Goal: Information Seeking & Learning: Learn about a topic

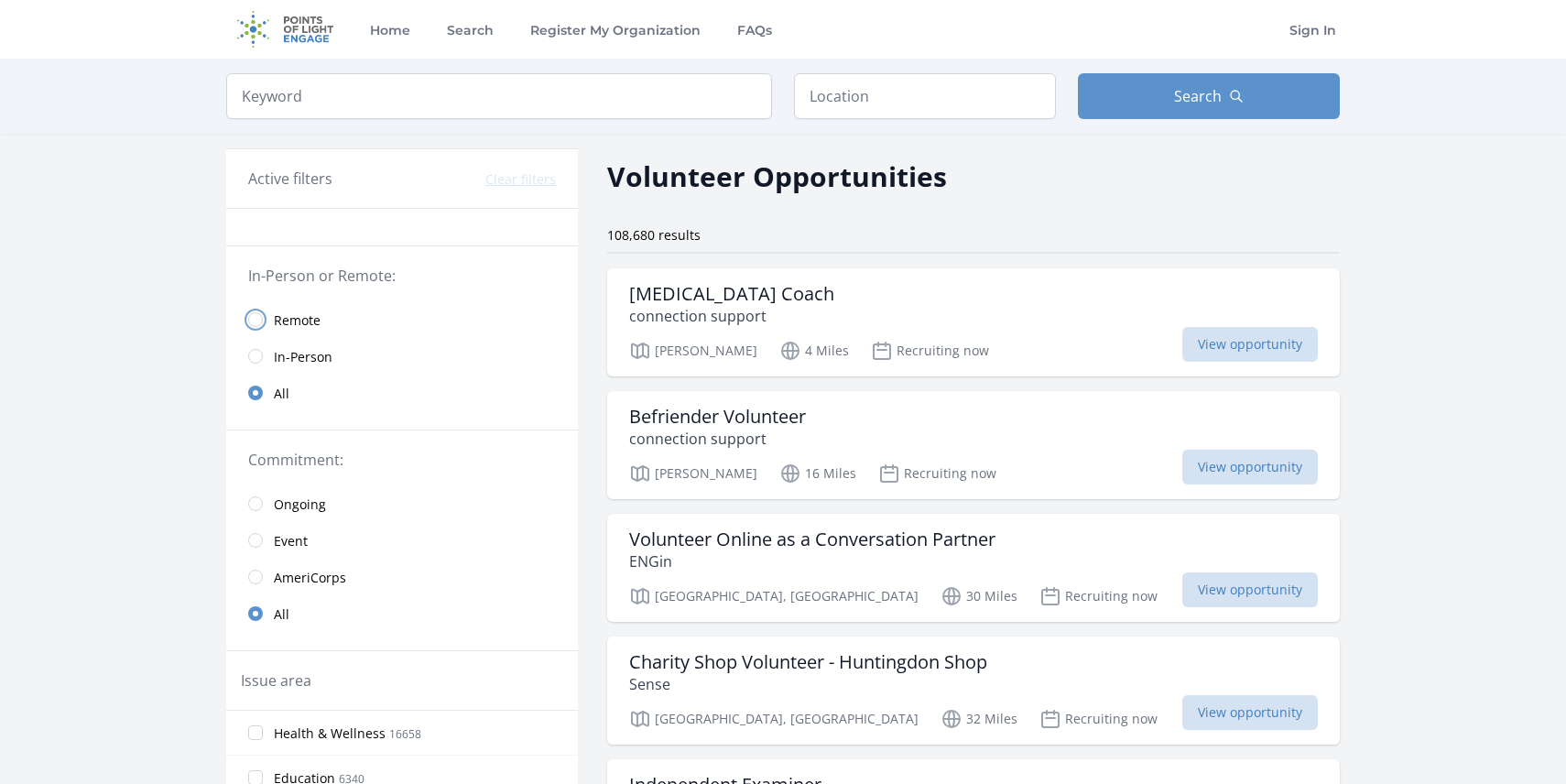
click at [257, 321] on input "radio" at bounding box center [255, 318] width 15 height 15
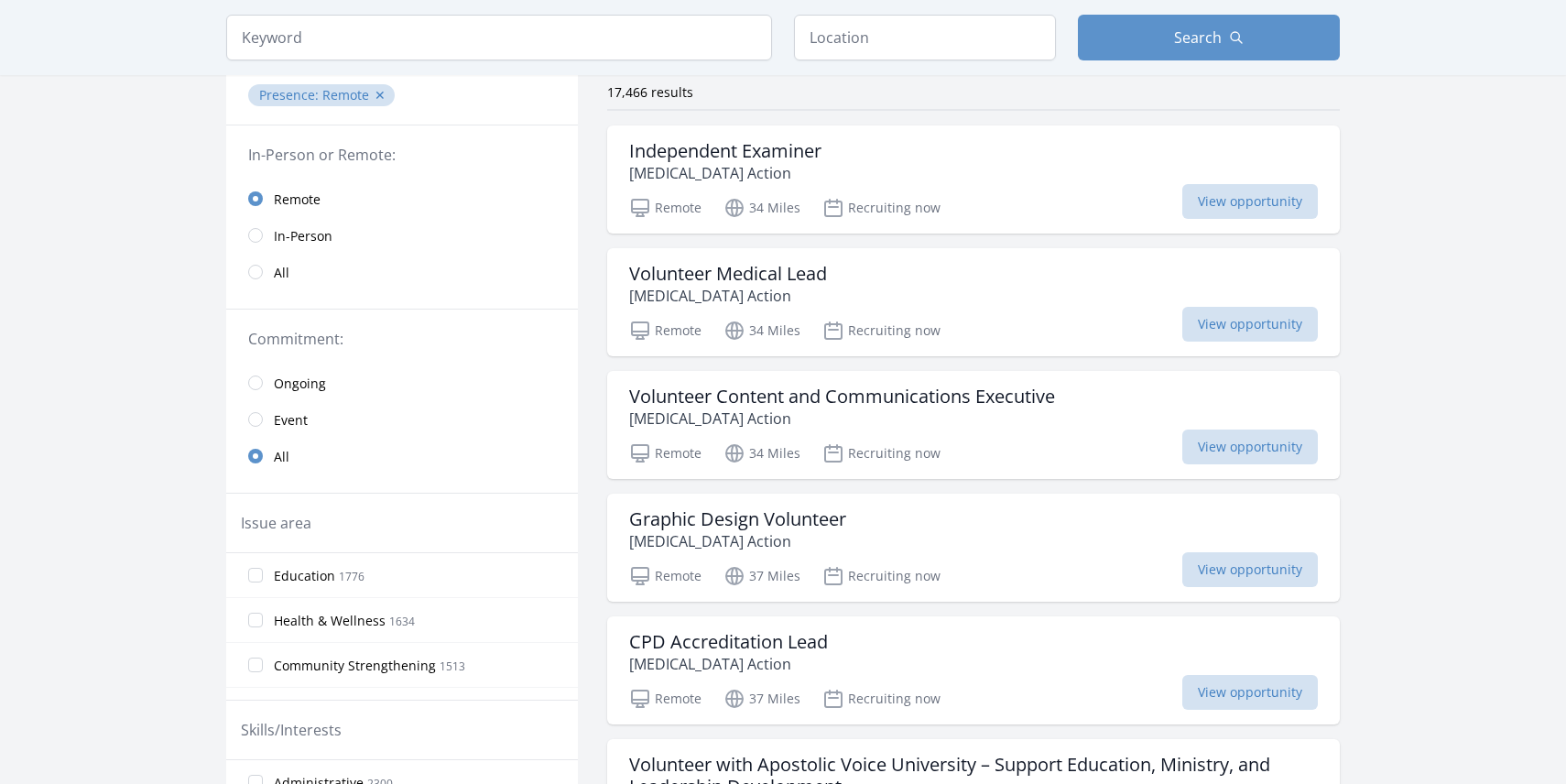
scroll to position [141, 0]
click at [258, 420] on input "radio" at bounding box center [255, 420] width 15 height 15
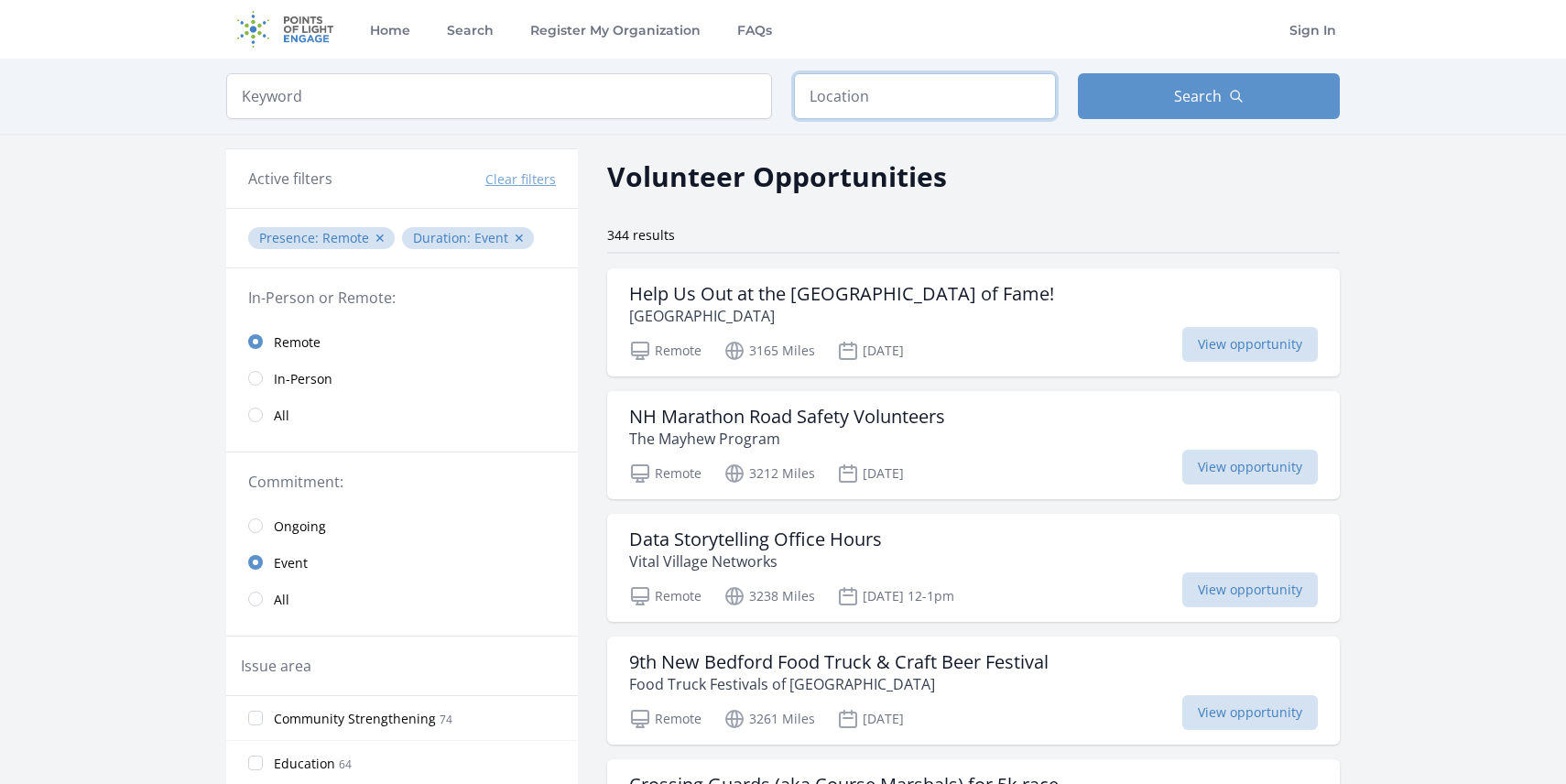
click at [909, 88] on input "text" at bounding box center [925, 96] width 261 height 45
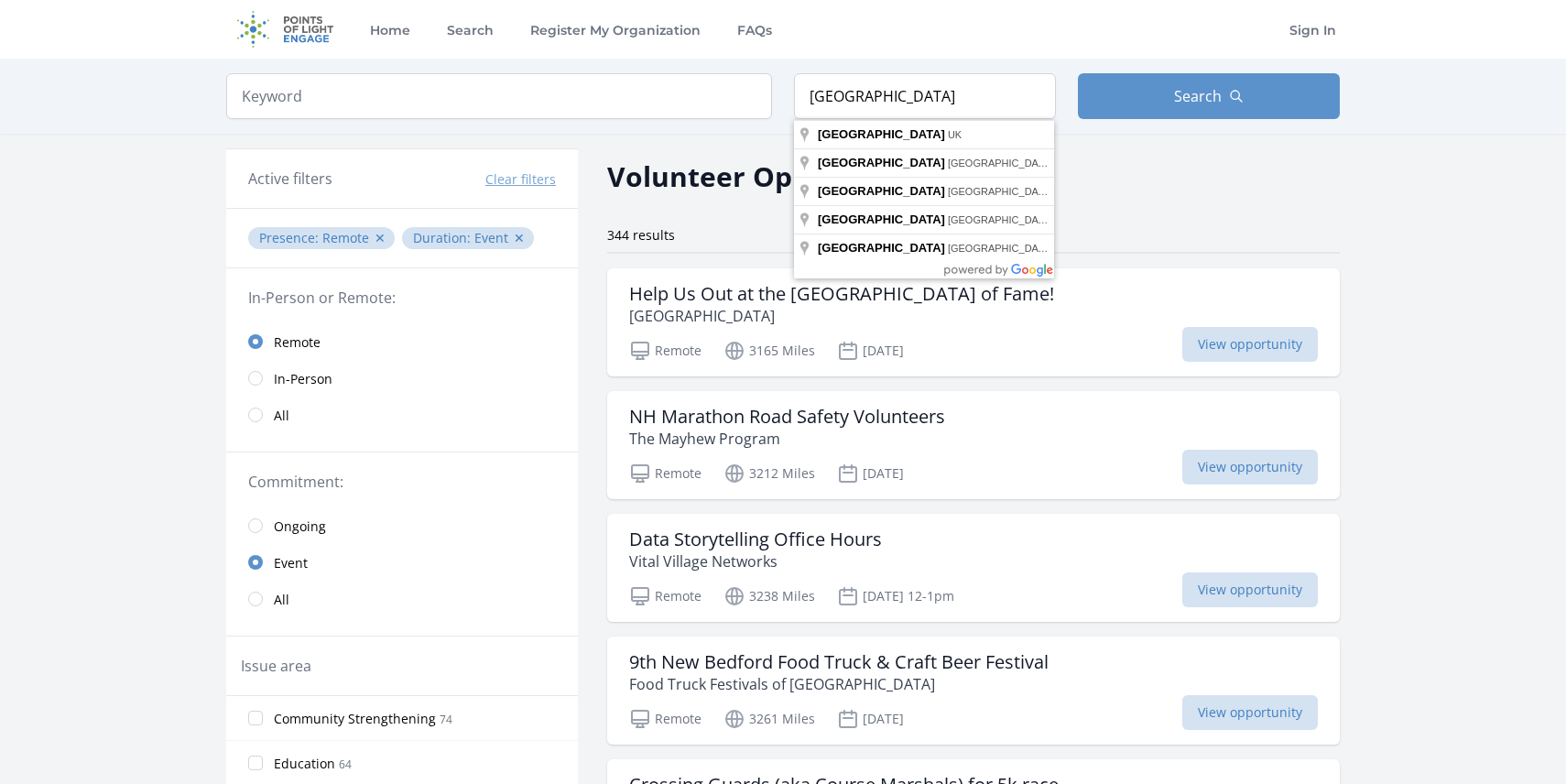
type input "[GEOGRAPHIC_DATA], [GEOGRAPHIC_DATA]"
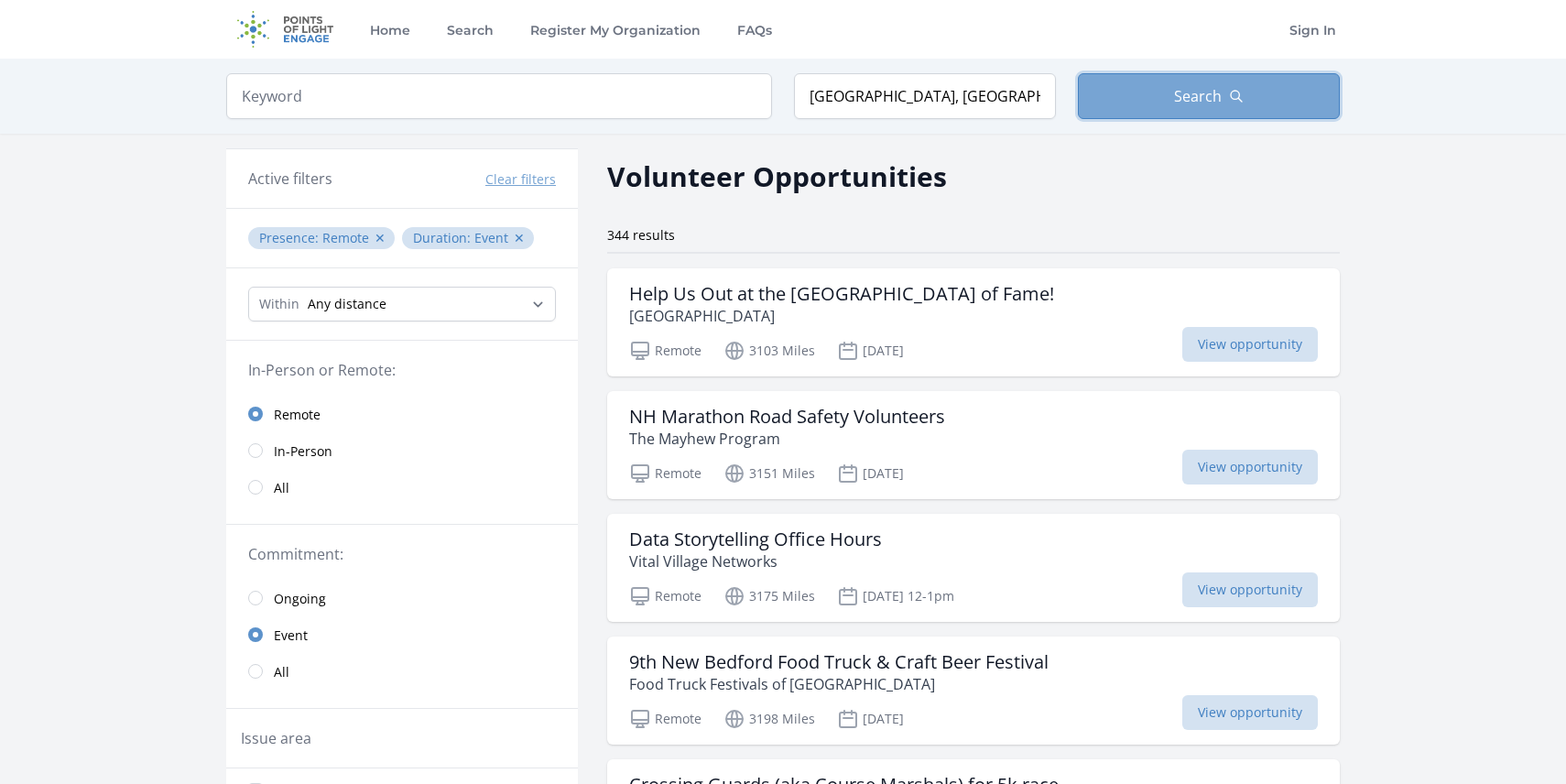
click at [1186, 110] on button "Search" at bounding box center [1209, 96] width 261 height 45
click at [514, 238] on button "✕" at bounding box center [519, 237] width 11 height 18
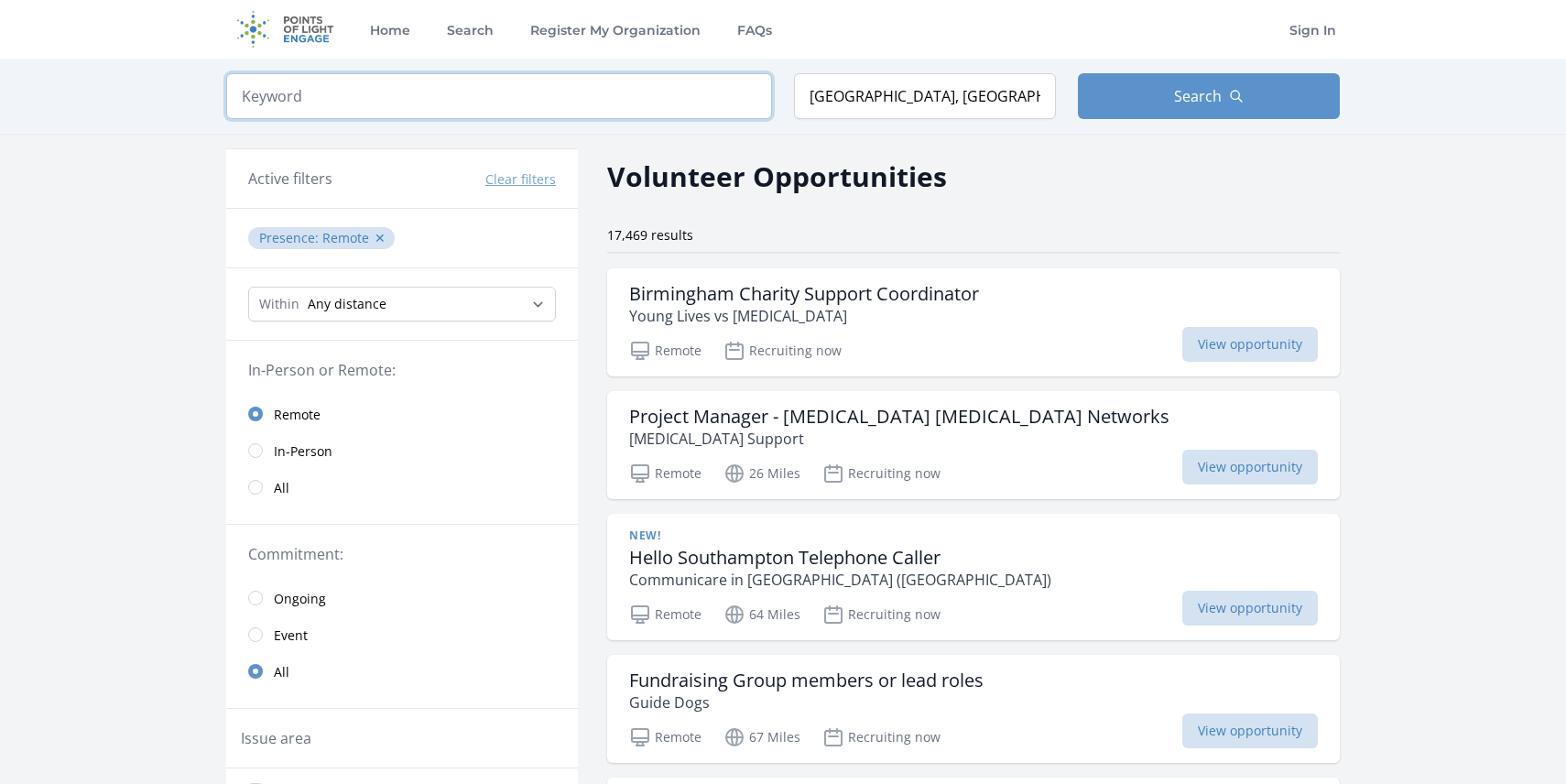
click at [708, 100] on input "search" at bounding box center [500, 96] width 546 height 45
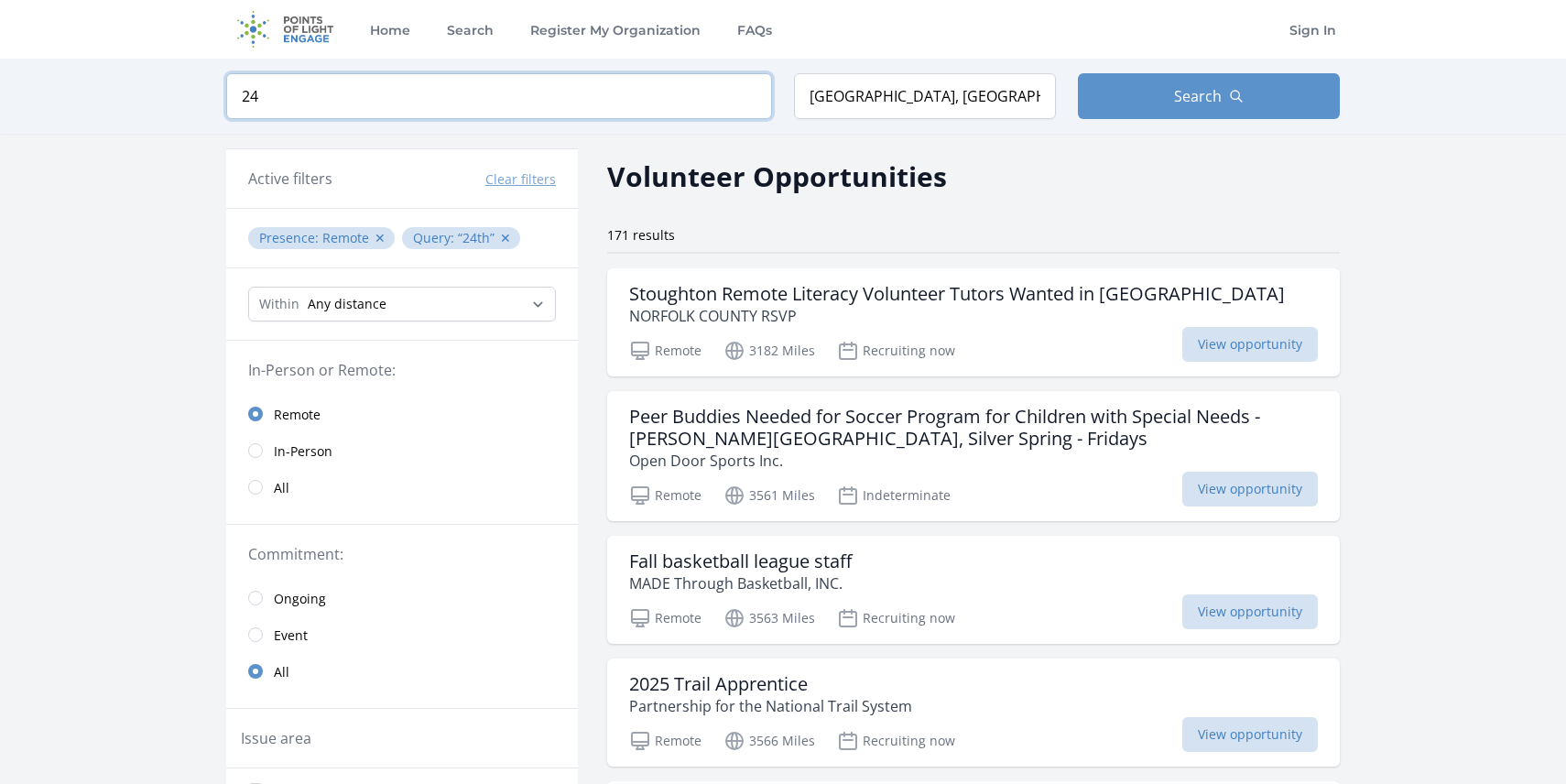
type input "2"
type input "One off"
